Goal: Check status: Check status

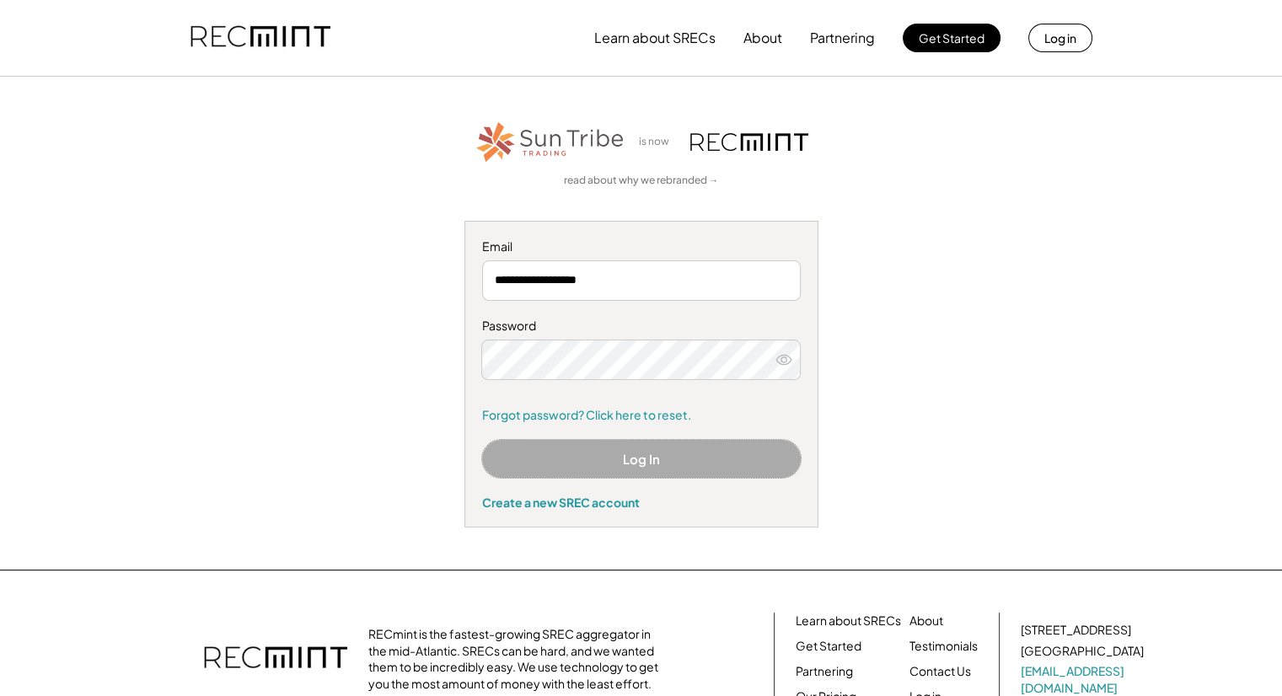
click at [638, 456] on button "Log In" at bounding box center [641, 459] width 319 height 38
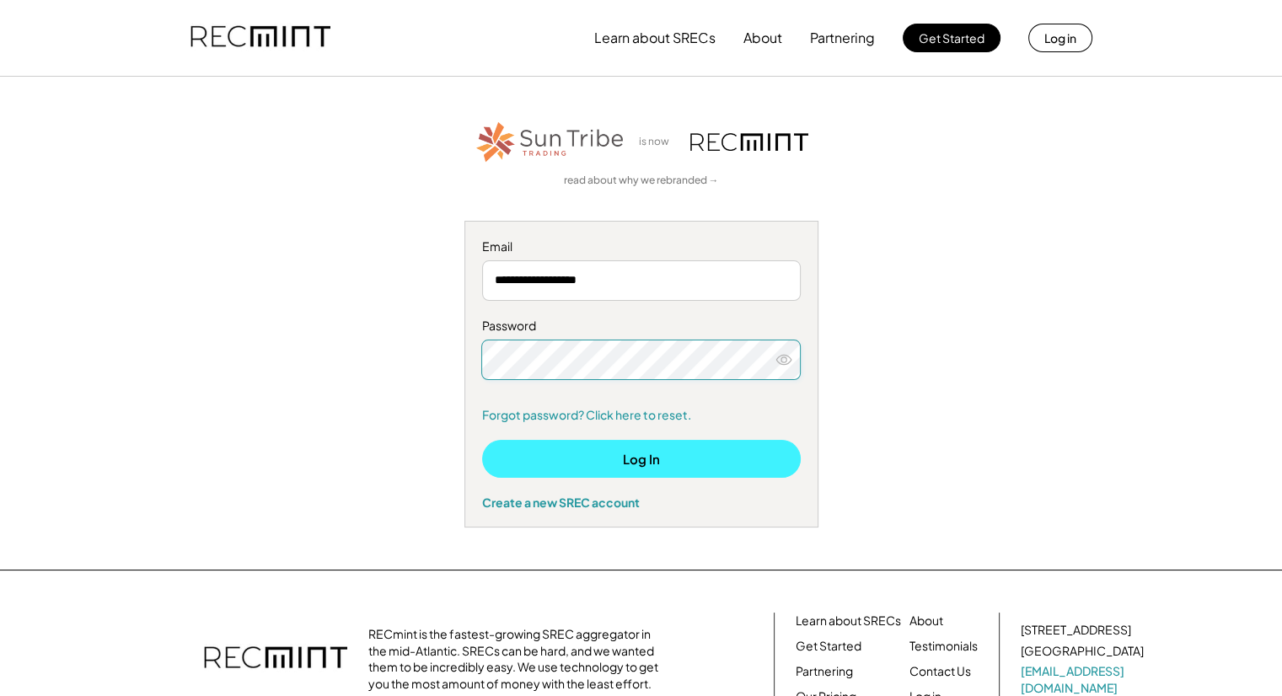
click at [672, 456] on button "Log In" at bounding box center [641, 459] width 319 height 38
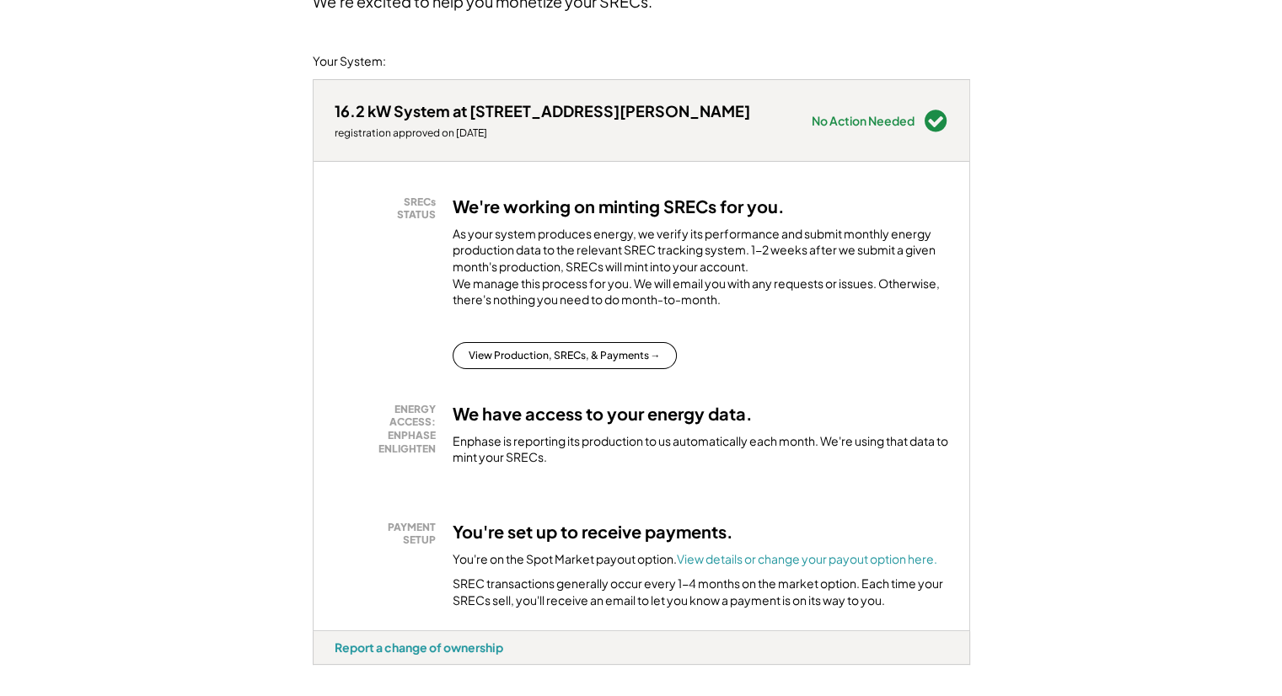
scroll to position [169, 0]
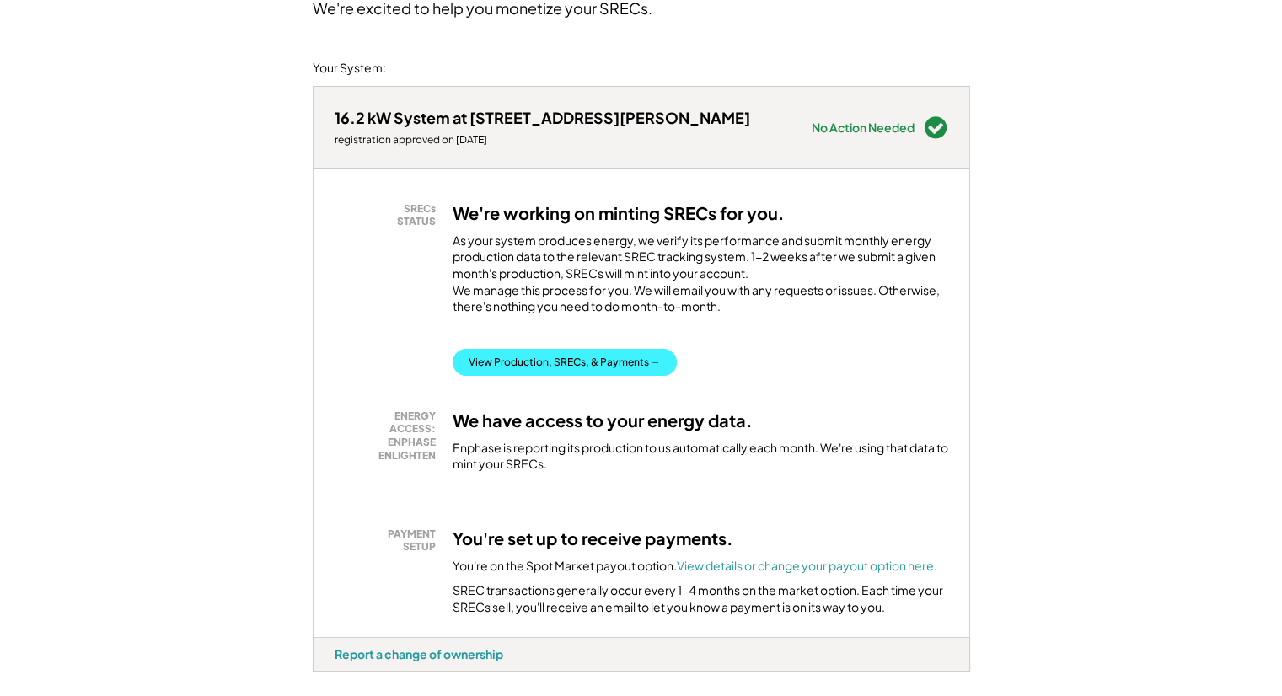
click at [559, 376] on button "View Production, SRECs, & Payments →" at bounding box center [565, 362] width 224 height 27
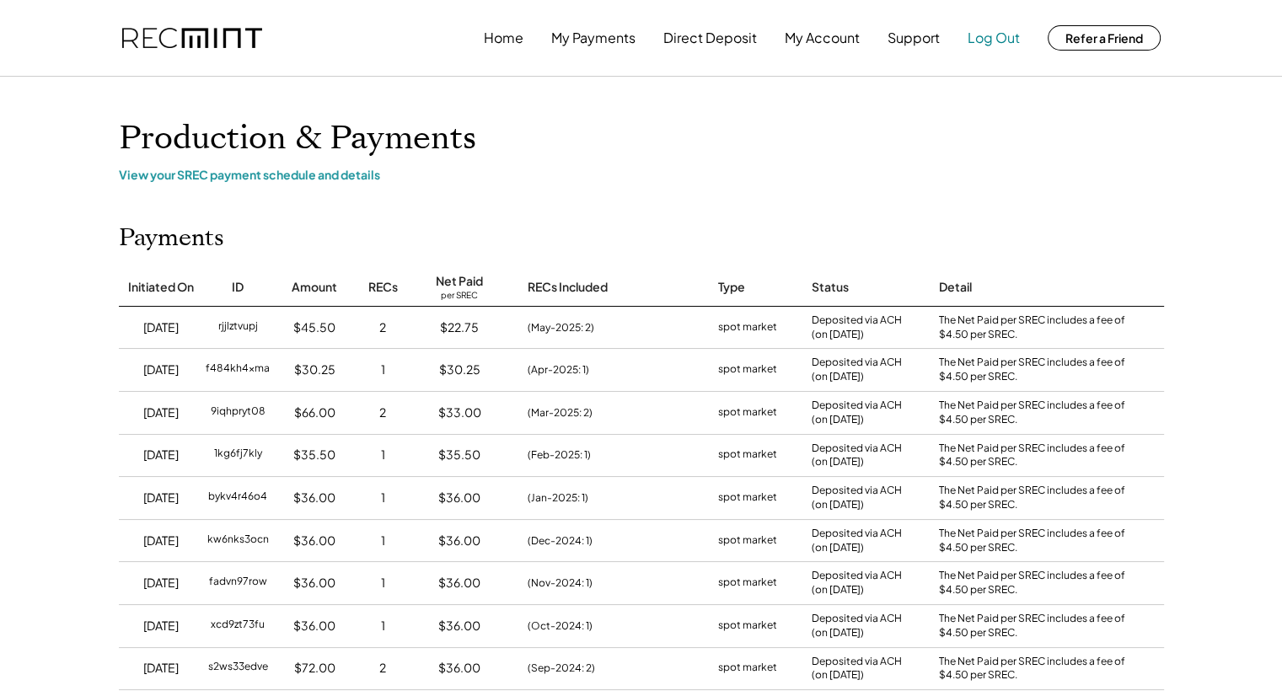
click at [981, 39] on button "Log Out" at bounding box center [993, 38] width 52 height 34
